Goal: Navigation & Orientation: Find specific page/section

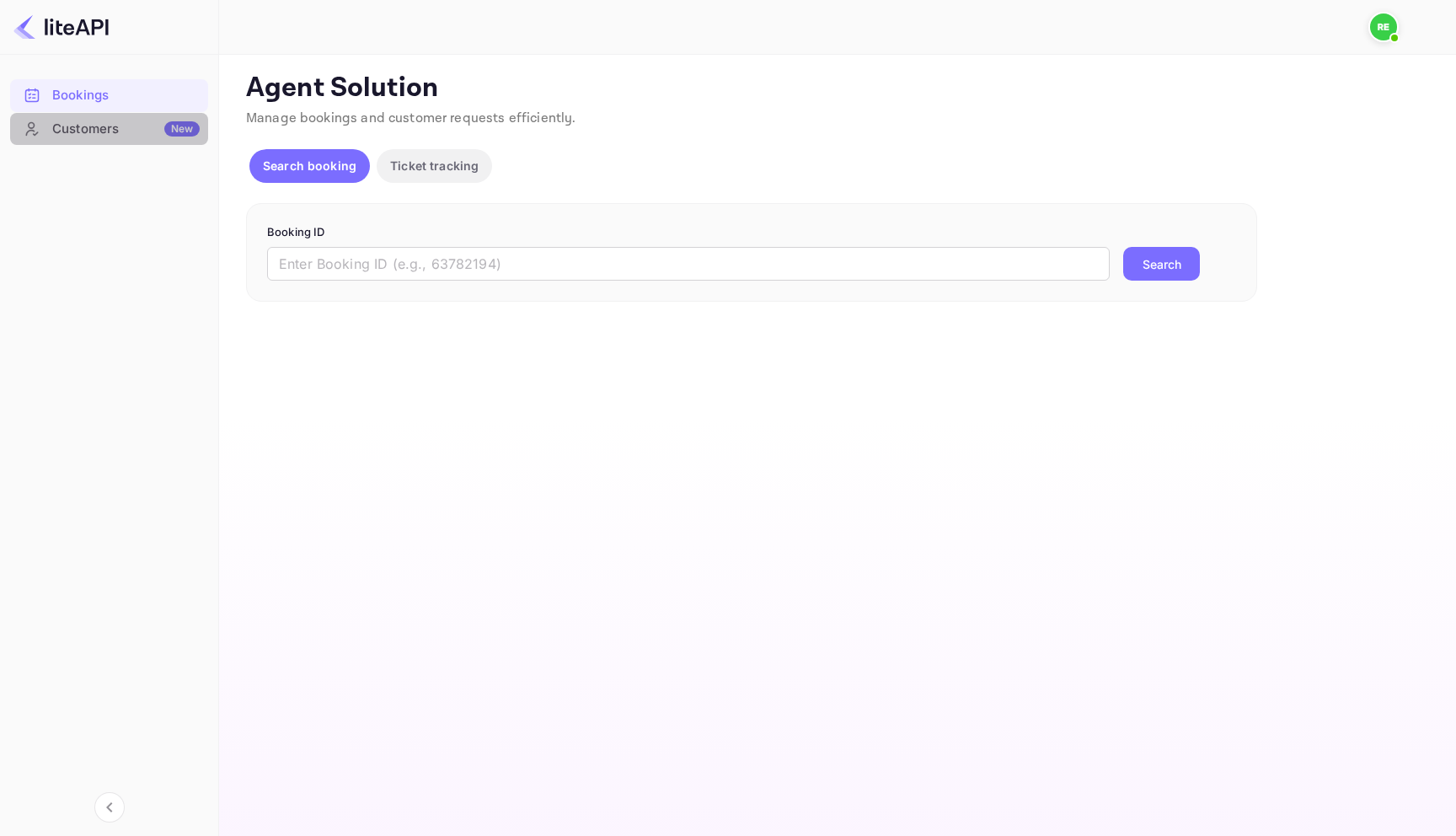
click at [126, 128] on div "Customers New" at bounding box center [126, 129] width 147 height 20
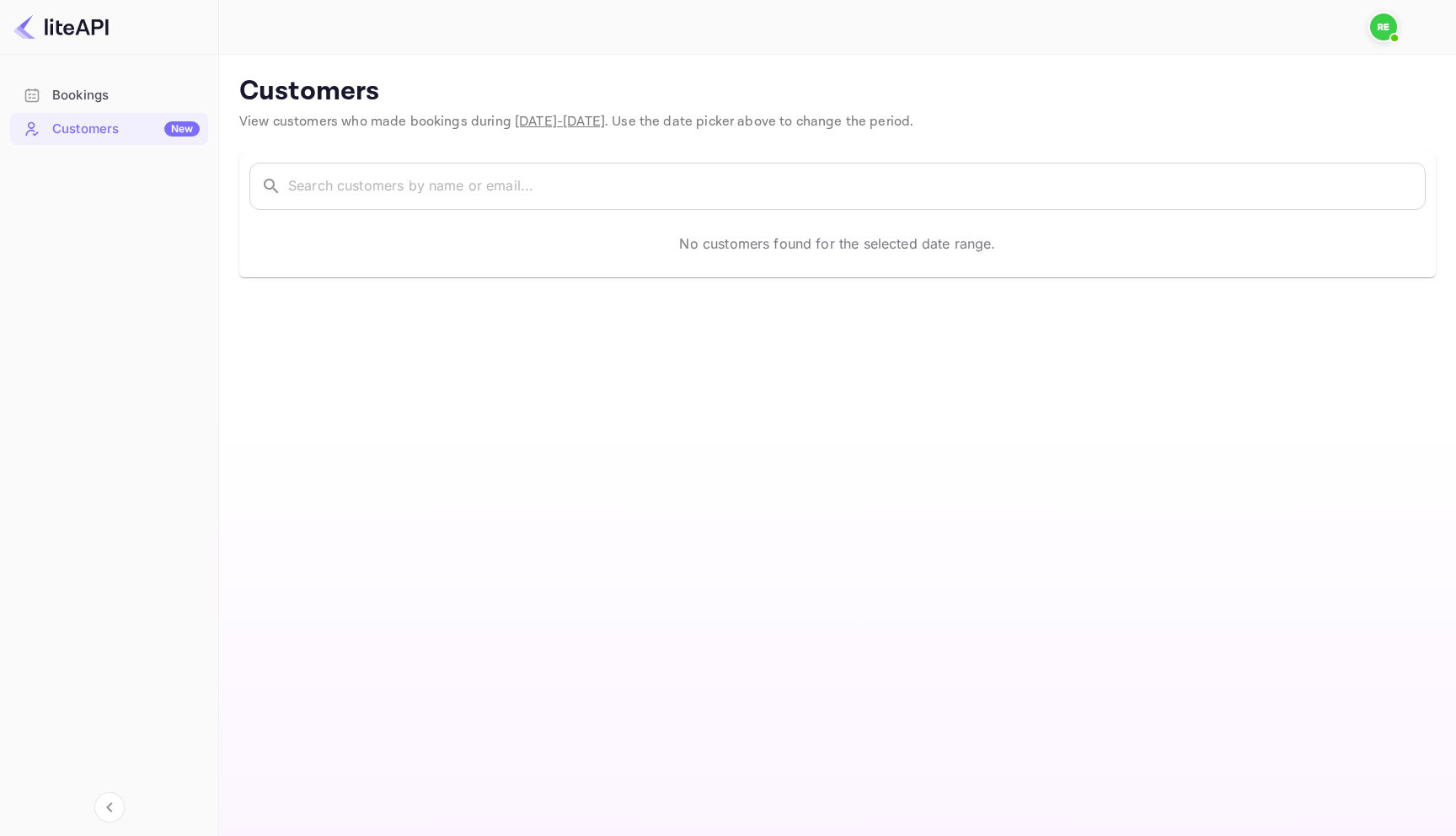
click at [110, 97] on div "Bookings" at bounding box center [126, 95] width 147 height 20
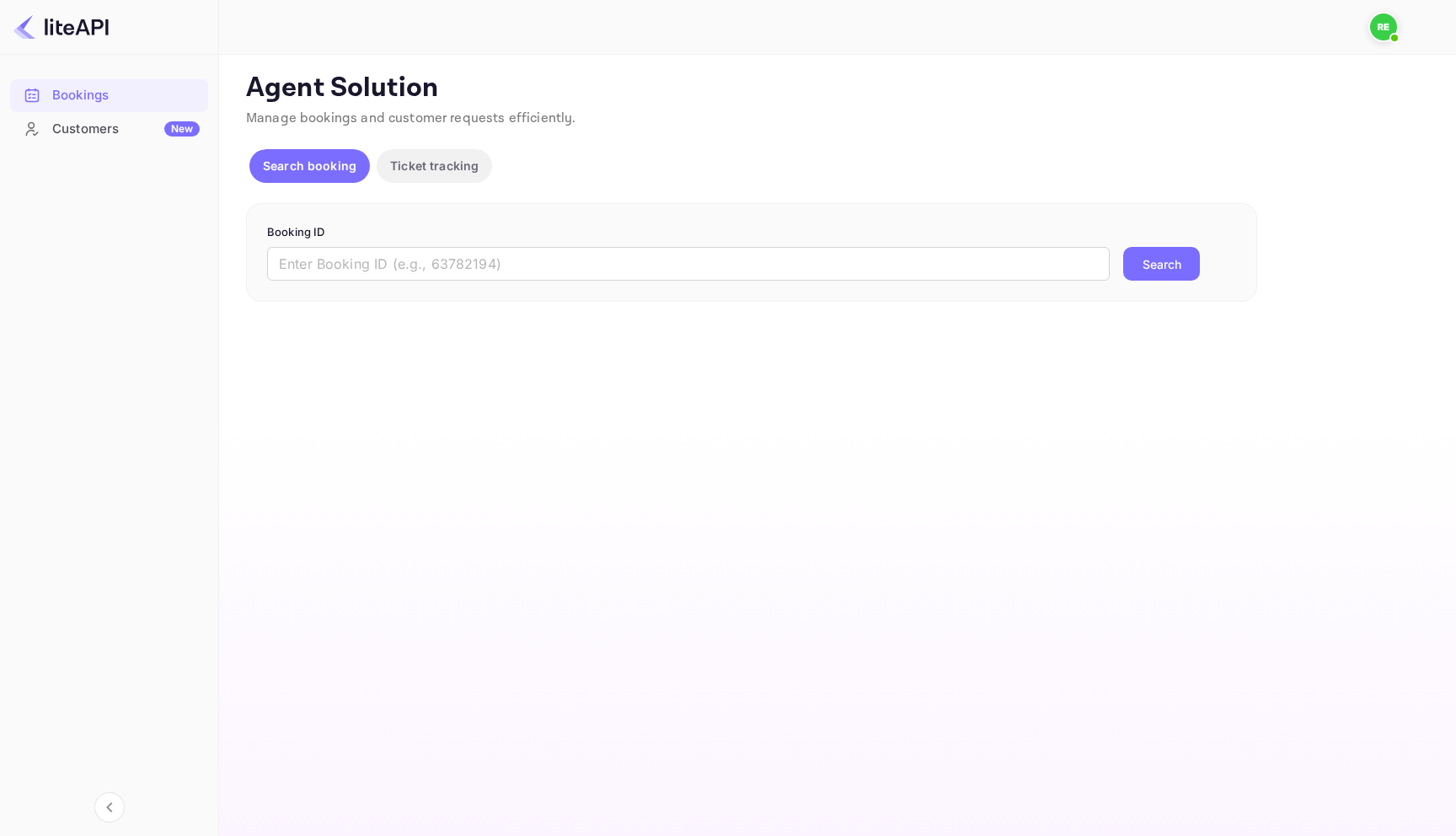
click at [114, 127] on div "Customers New" at bounding box center [126, 129] width 147 height 20
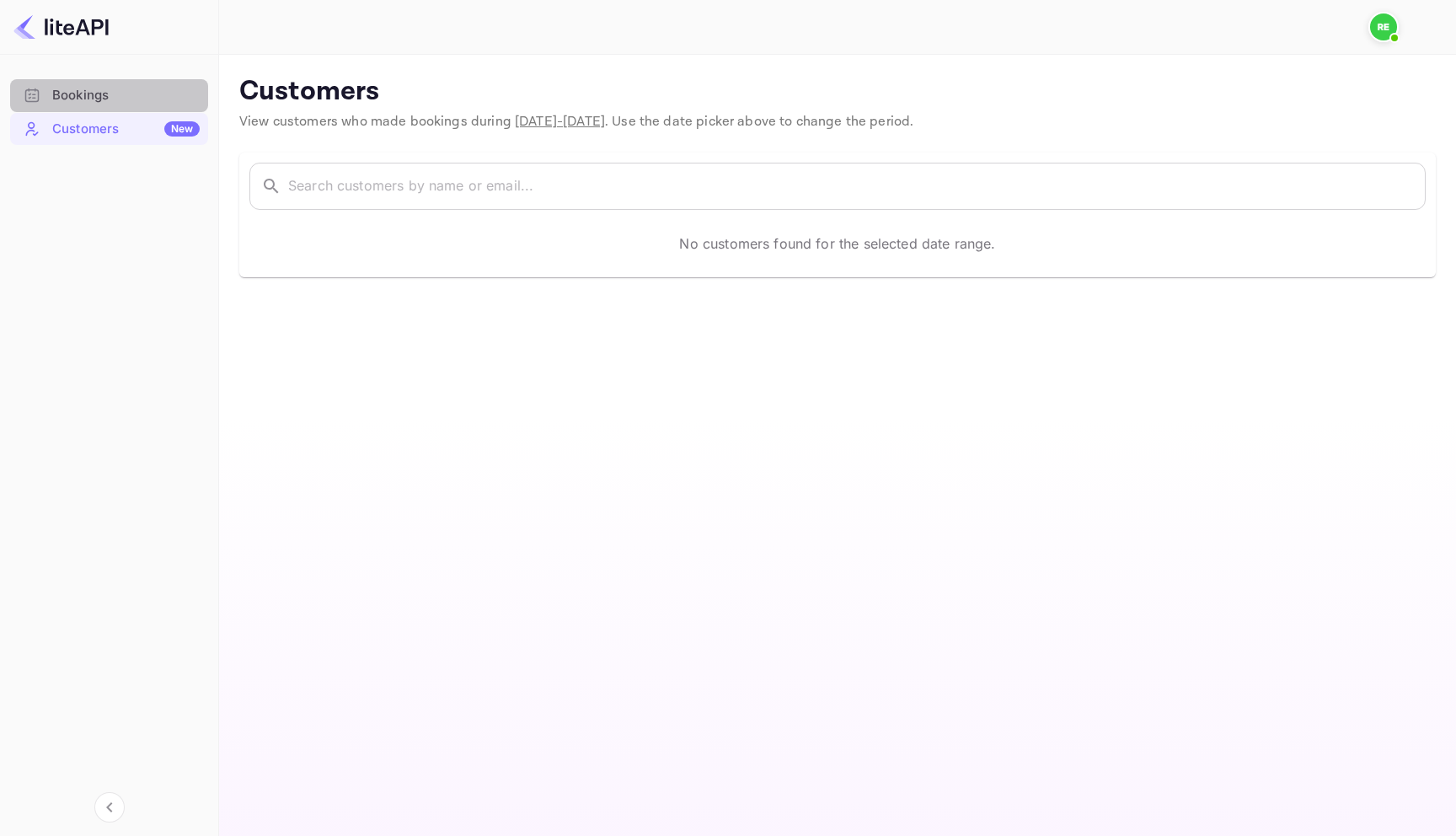
click at [116, 107] on div "Bookings" at bounding box center [109, 95] width 198 height 33
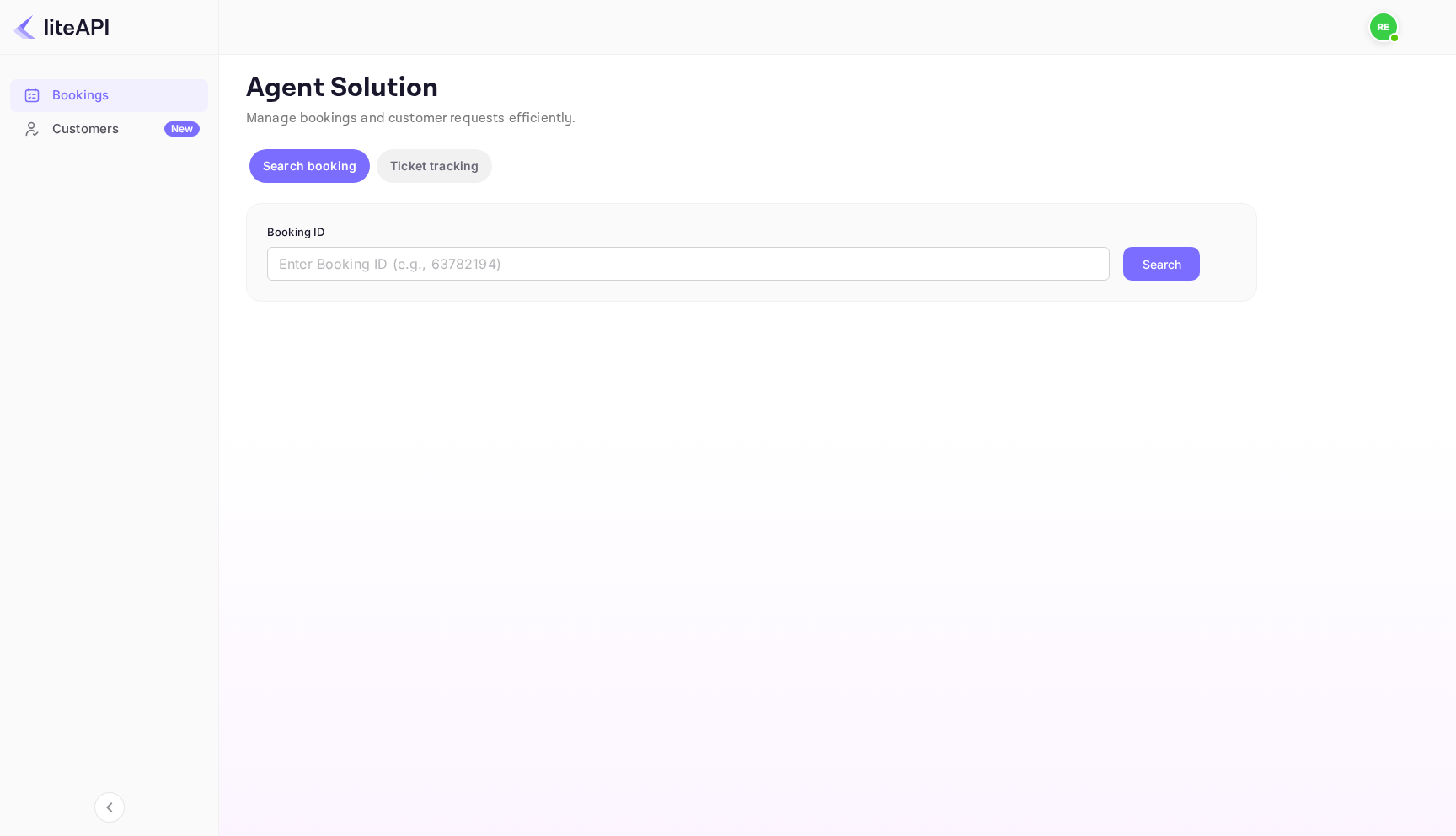
click at [1383, 31] on img at bounding box center [1384, 27] width 27 height 27
click at [1383, 31] on div at bounding box center [728, 418] width 1456 height 836
click at [1211, 58] on div "Unsaved Changes Ticket Affiliate URL https://www.nuitee.com/ Business partner n…" at bounding box center [827, 178] width 1217 height 247
